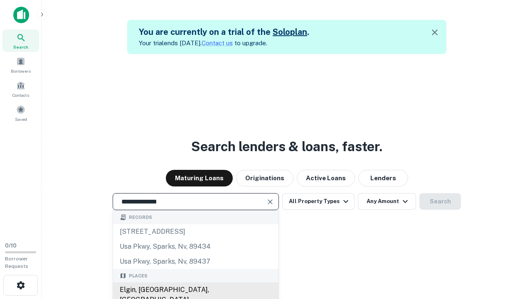
click at [195, 290] on div "Elgin, [GEOGRAPHIC_DATA], [GEOGRAPHIC_DATA]" at bounding box center [196, 295] width 166 height 25
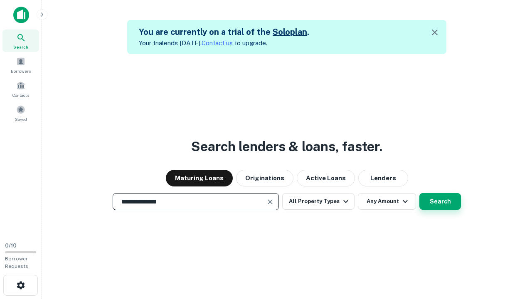
type input "**********"
click at [440, 202] on button "Search" at bounding box center [441, 201] width 42 height 17
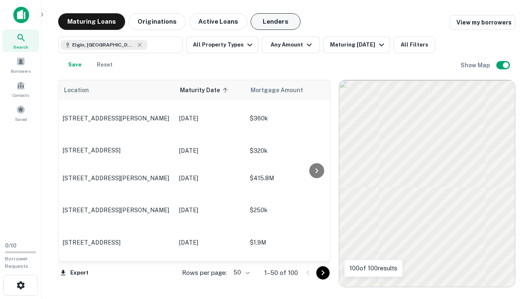
click at [276, 22] on button "Lenders" at bounding box center [276, 21] width 50 height 17
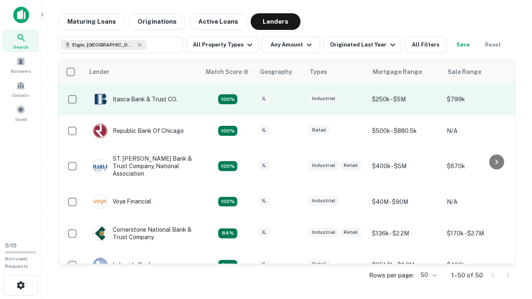
click at [295, 99] on div "IL" at bounding box center [280, 99] width 42 height 11
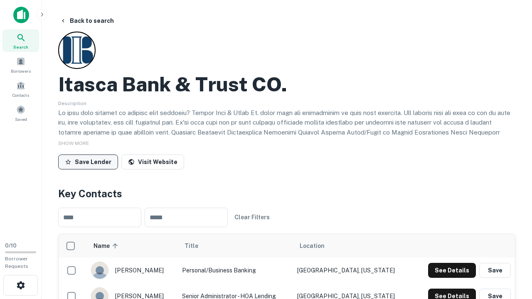
click at [88, 162] on button "Save Lender" at bounding box center [88, 162] width 60 height 15
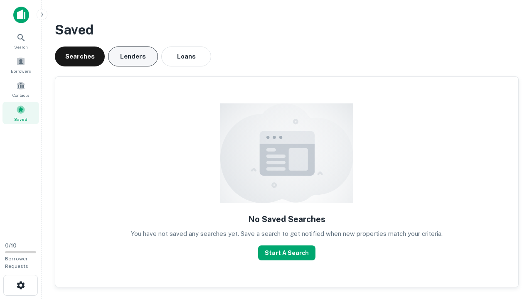
click at [133, 57] on button "Lenders" at bounding box center [133, 57] width 50 height 20
